Goal: Complete application form

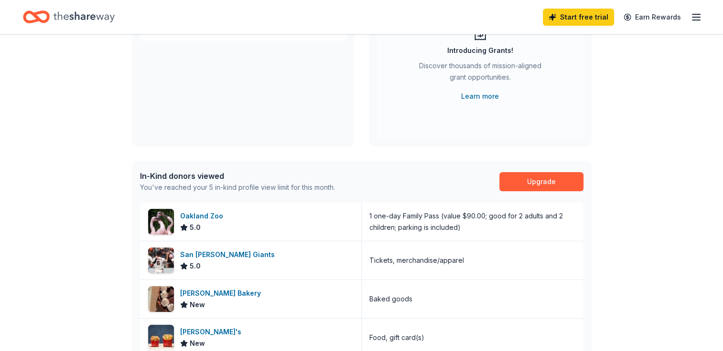
scroll to position [130, 0]
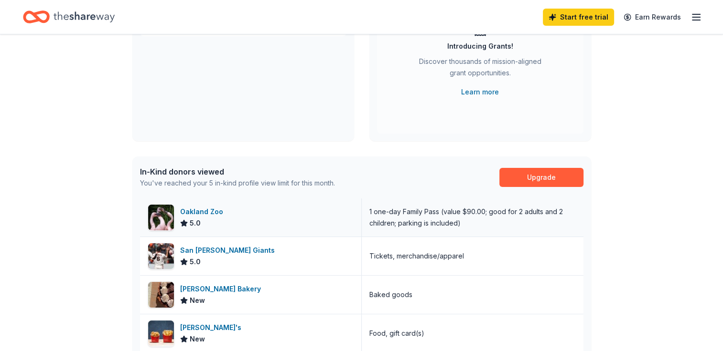
click at [159, 212] on img at bounding box center [161, 218] width 26 height 26
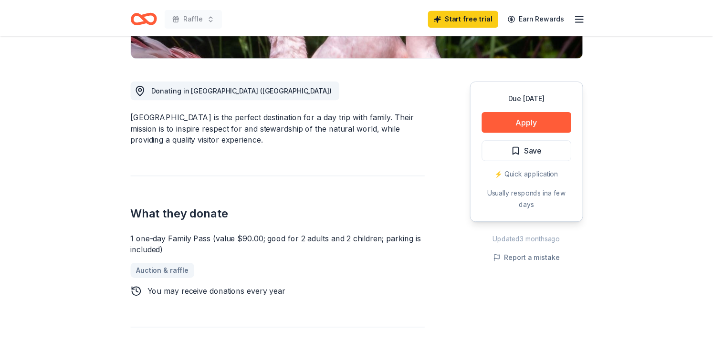
scroll to position [245, 0]
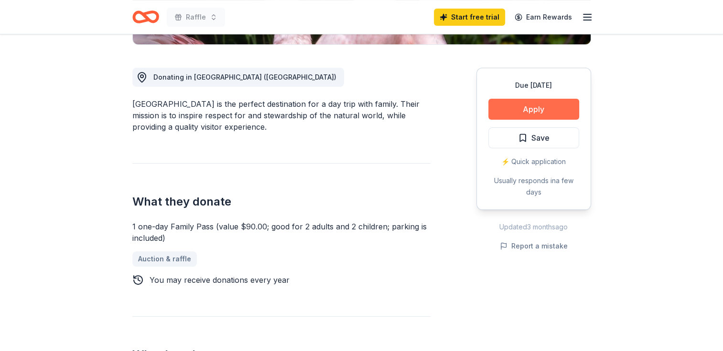
click at [523, 106] on button "Apply" at bounding box center [533, 109] width 91 height 21
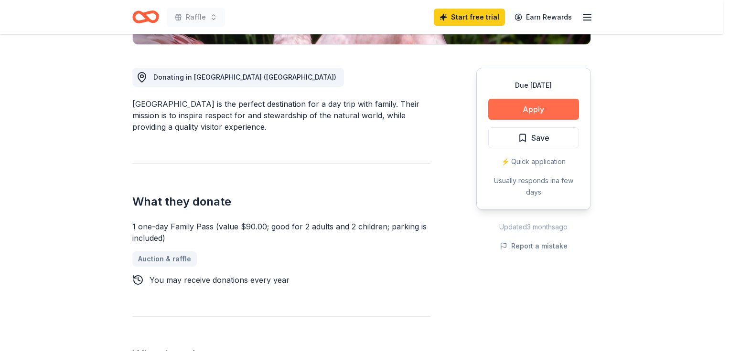
click at [523, 106] on div "Donor Program Requirements We've summarized the requirements for Oakland Zoo 's…" at bounding box center [365, 175] width 730 height 351
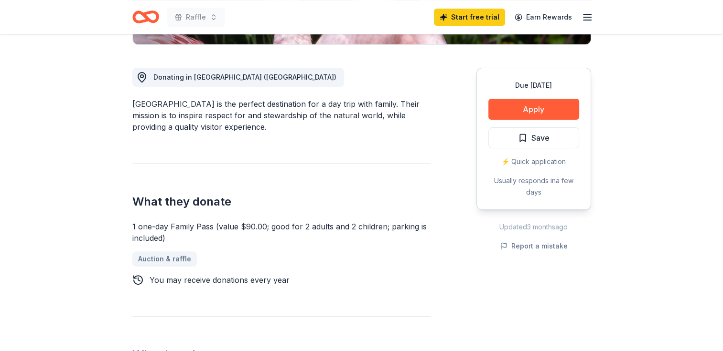
drag, startPoint x: 527, startPoint y: 106, endPoint x: 525, endPoint y: 91, distance: 15.9
click at [525, 91] on div "Due [DATE] Apply Save ⚡️ Quick application Usually responds in a few days" at bounding box center [533, 139] width 115 height 142
click at [532, 109] on button "Apply" at bounding box center [533, 109] width 91 height 21
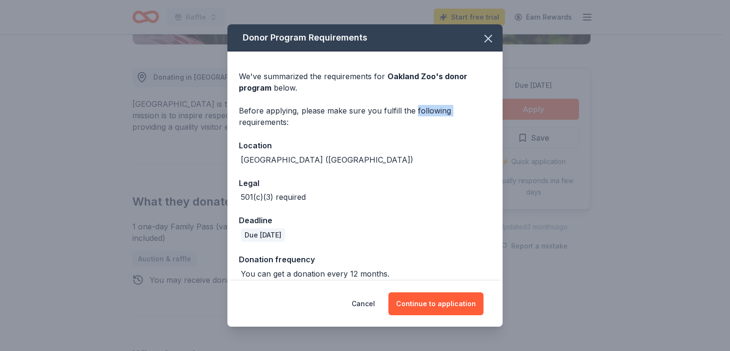
click at [532, 109] on div "Donor Program Requirements We've summarized the requirements for Oakland Zoo 's…" at bounding box center [365, 175] width 730 height 351
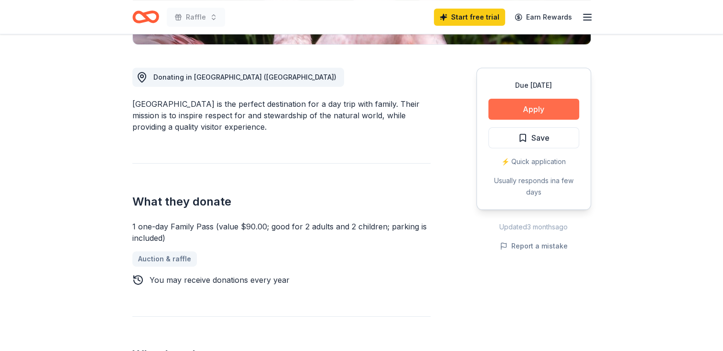
click at [532, 109] on button "Apply" at bounding box center [533, 109] width 91 height 21
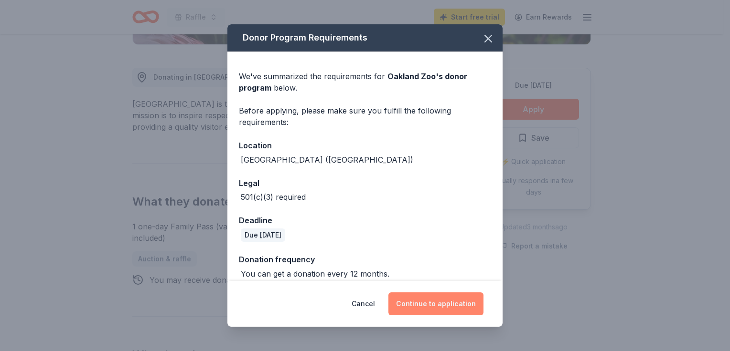
click at [443, 301] on button "Continue to application" at bounding box center [435, 304] width 95 height 23
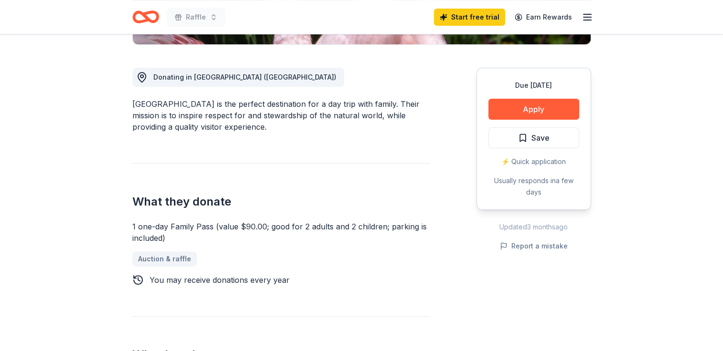
click at [443, 301] on button "Continue to application" at bounding box center [428, 298] width 90 height 22
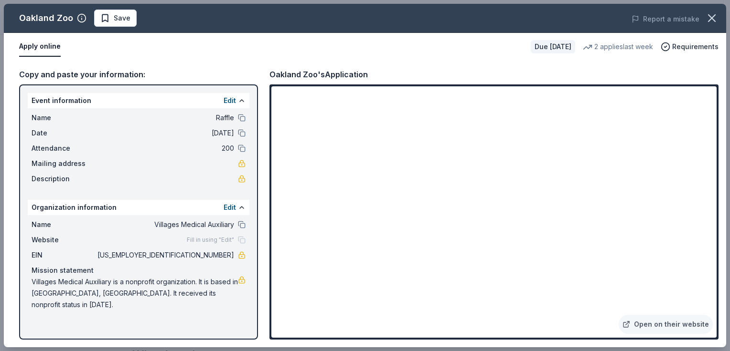
drag, startPoint x: 727, startPoint y: 145, endPoint x: 730, endPoint y: 151, distance: 6.8
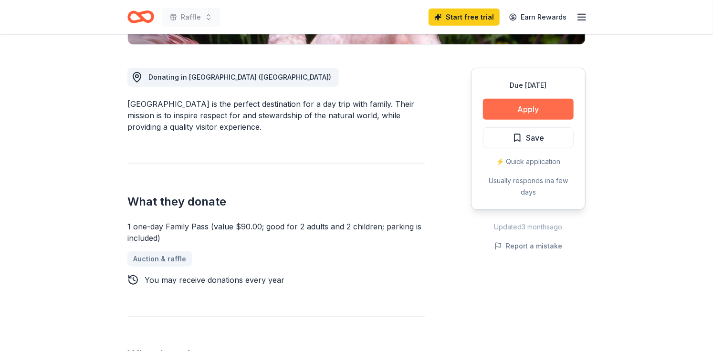
click at [523, 104] on button "Apply" at bounding box center [528, 109] width 91 height 21
click at [529, 102] on button "Apply" at bounding box center [528, 109] width 91 height 21
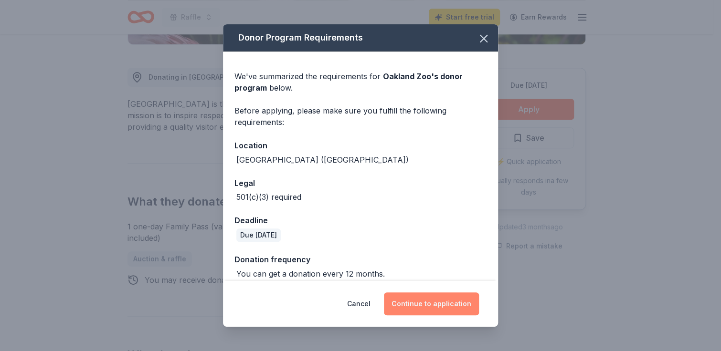
click at [424, 307] on button "Continue to application" at bounding box center [431, 304] width 95 height 23
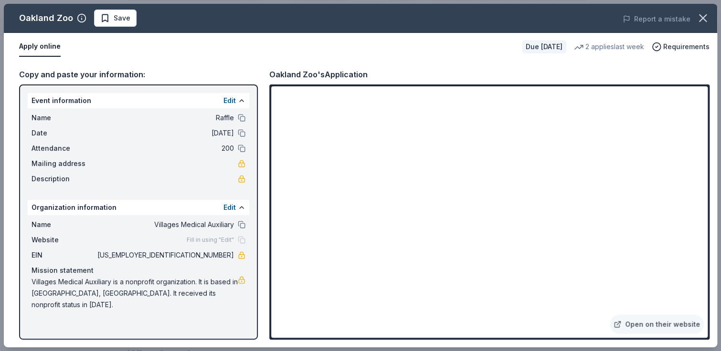
drag, startPoint x: 709, startPoint y: 214, endPoint x: 712, endPoint y: 224, distance: 10.4
click at [711, 223] on div "Copy and paste your information: Event information Edit Name Raffle Date [DATE]…" at bounding box center [360, 204] width 713 height 287
click at [712, 225] on div "Copy and paste your information: Event information Edit Name Raffle Date [DATE]…" at bounding box center [360, 204] width 713 height 287
drag, startPoint x: 710, startPoint y: 210, endPoint x: 712, endPoint y: 222, distance: 12.1
click at [712, 221] on div "Copy and paste your information: Event information Edit Name Raffle Date [DATE]…" at bounding box center [360, 204] width 713 height 287
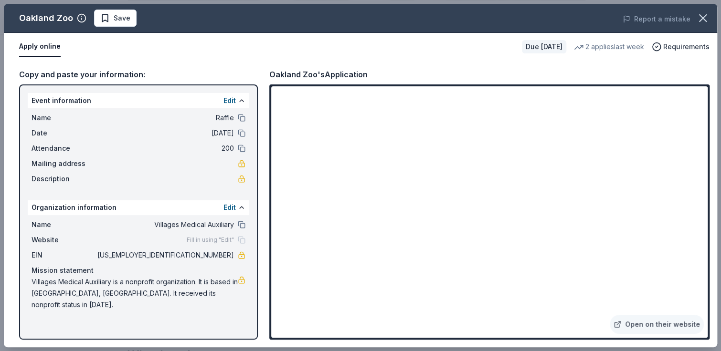
click at [712, 152] on div "Copy and paste your information: Event information Edit Name Raffle Date [DATE]…" at bounding box center [360, 204] width 713 height 287
click at [720, 190] on div "Oakland Zoo Save Report a mistake Apply online Due [DATE] 2 applies last week R…" at bounding box center [360, 175] width 721 height 351
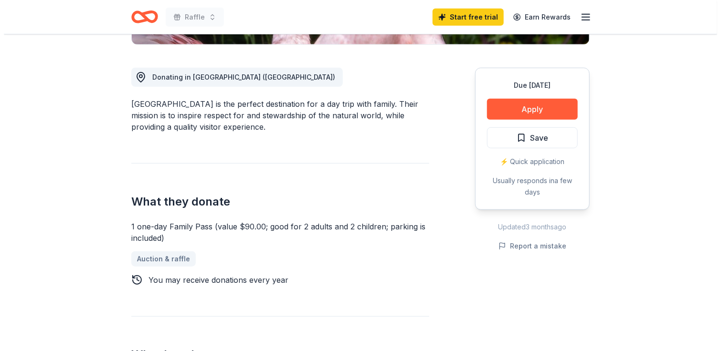
scroll to position [553, 0]
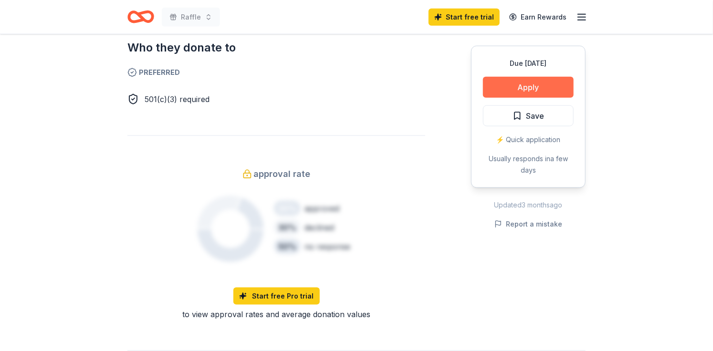
click at [532, 81] on button "Apply" at bounding box center [528, 87] width 91 height 21
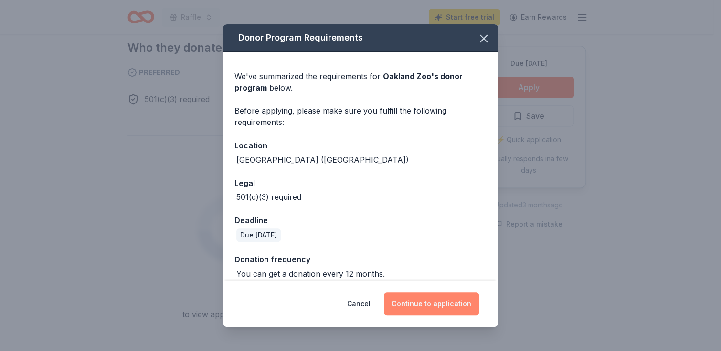
drag, startPoint x: 446, startPoint y: 306, endPoint x: 438, endPoint y: 301, distance: 9.2
click at [446, 306] on button "Continue to application" at bounding box center [431, 304] width 95 height 23
